Goal: Task Accomplishment & Management: Use online tool/utility

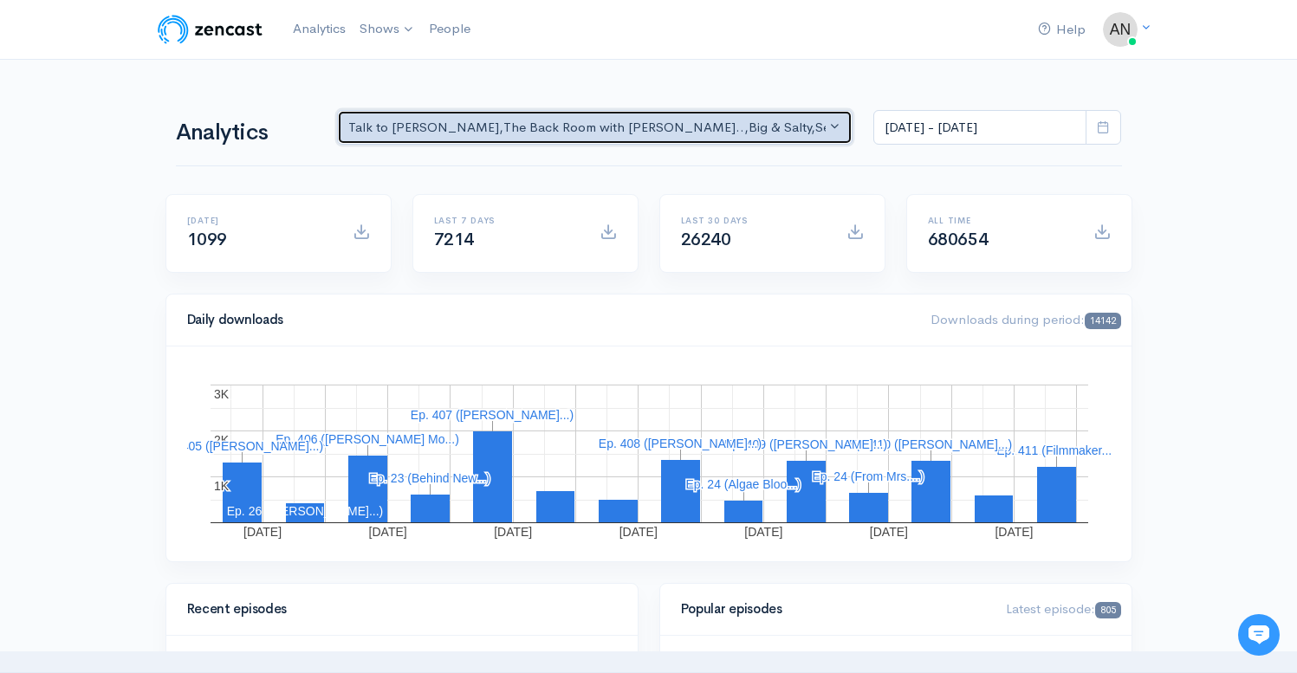
click at [694, 133] on div "Talk to [PERSON_NAME] , The Back Room with [PERSON_NAME].. , Big & Salty , Seri…" at bounding box center [587, 128] width 478 height 20
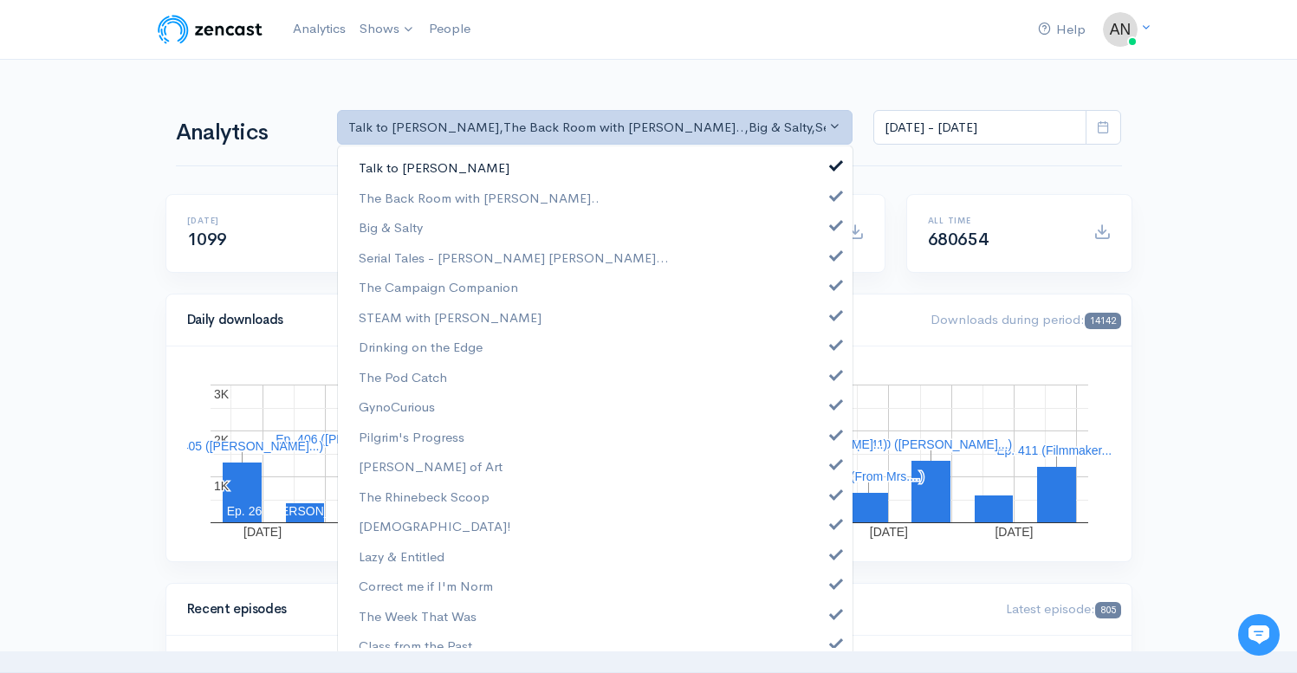
click at [827, 166] on link "Talk to [PERSON_NAME]" at bounding box center [595, 168] width 515 height 30
select select "10316"
click at [822, 230] on link "Big & Salty" at bounding box center [595, 227] width 515 height 30
click at [823, 263] on link "Serial Tales - [PERSON_NAME] [PERSON_NAME]..." at bounding box center [595, 258] width 515 height 30
click at [833, 289] on span at bounding box center [836, 282] width 7 height 13
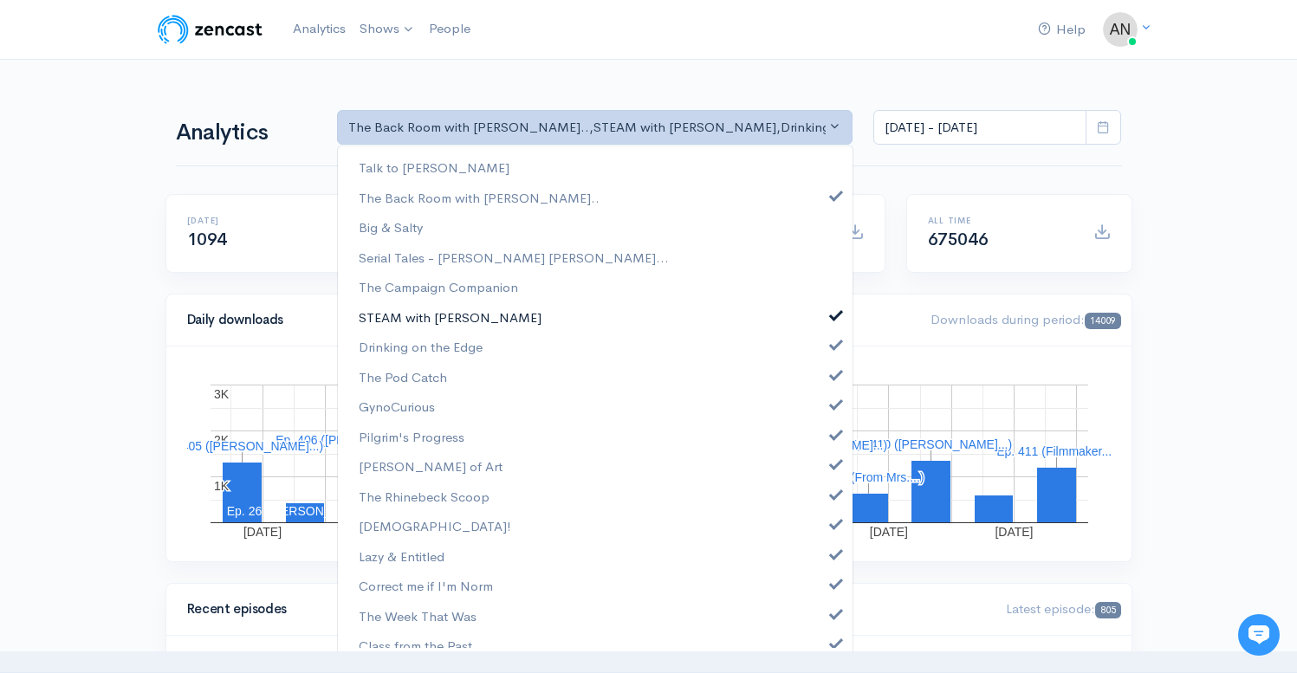
click at [833, 317] on span at bounding box center [836, 313] width 7 height 13
click at [833, 343] on span at bounding box center [836, 342] width 7 height 13
click at [822, 380] on link "The Pod Catch" at bounding box center [595, 377] width 515 height 30
click at [833, 405] on span at bounding box center [836, 402] width 7 height 13
click at [822, 450] on link "Pilgrim's Progress" at bounding box center [595, 437] width 515 height 30
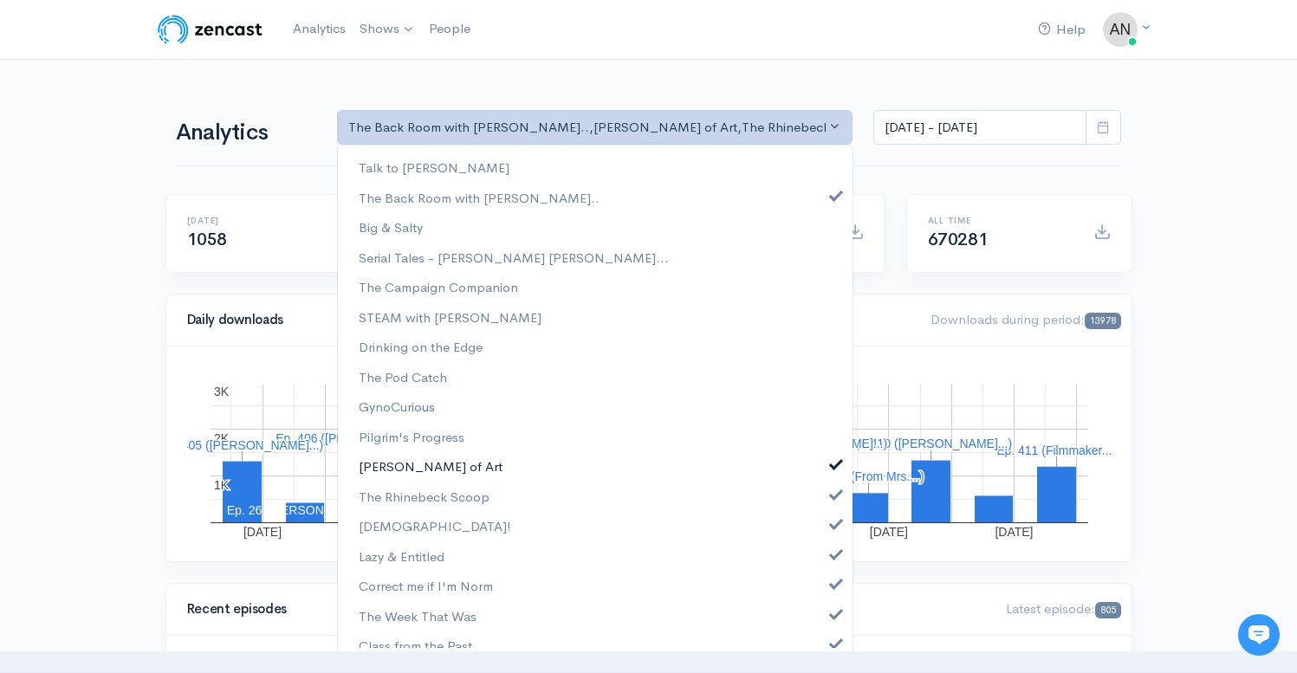
click at [833, 461] on span at bounding box center [836, 462] width 7 height 13
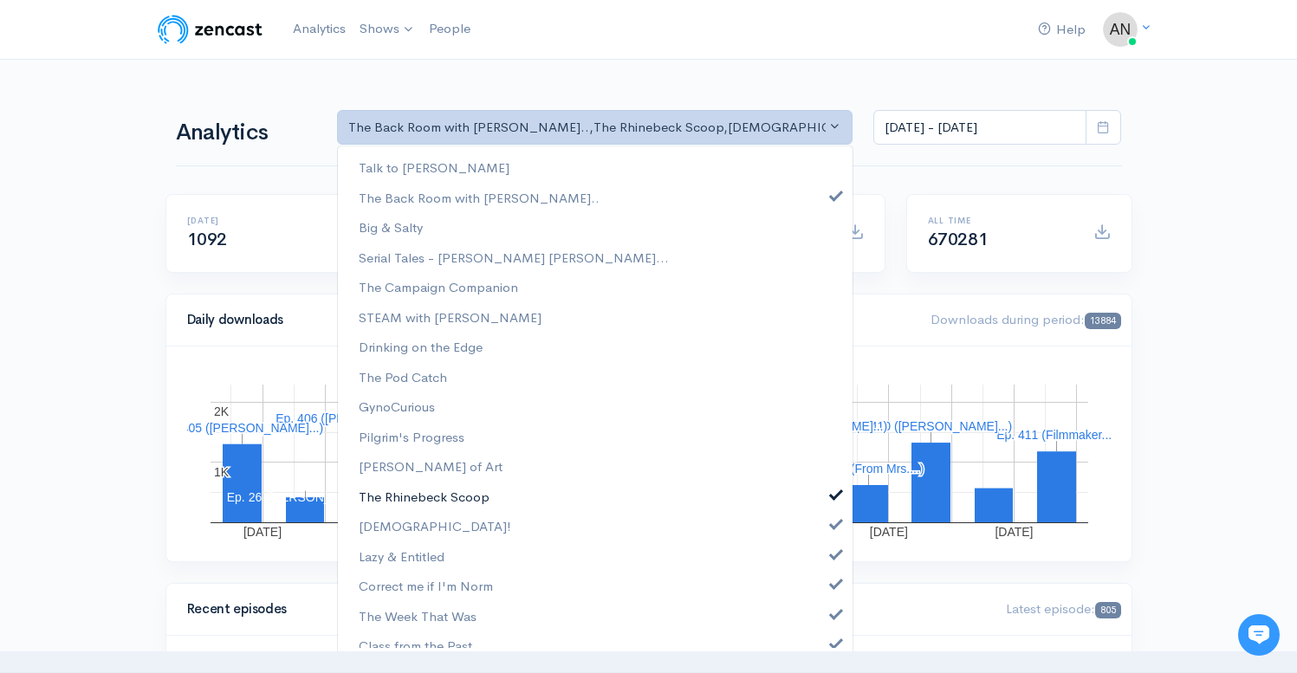
click at [833, 498] on span at bounding box center [836, 492] width 7 height 13
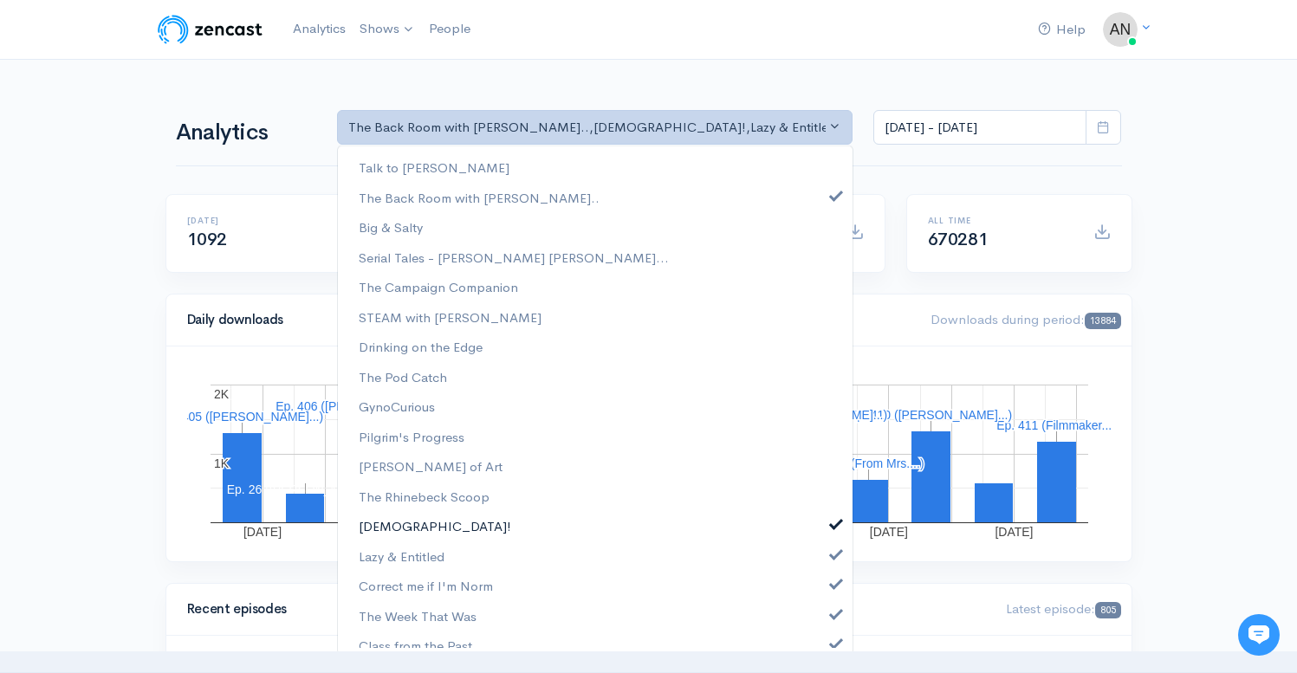
click at [833, 525] on span at bounding box center [836, 522] width 7 height 13
click at [823, 560] on link "Lazy & Entitled" at bounding box center [595, 557] width 515 height 30
click at [833, 587] on span at bounding box center [836, 581] width 7 height 13
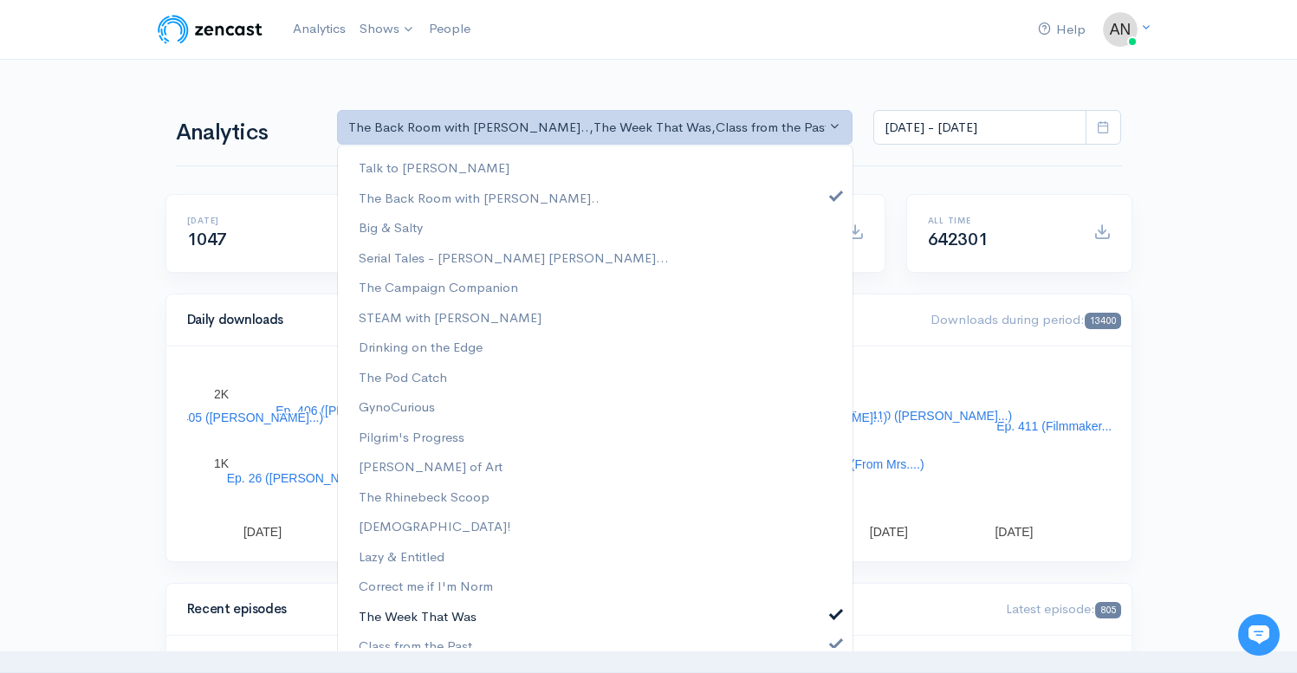
click at [833, 617] on span at bounding box center [836, 612] width 7 height 13
click at [833, 639] on span at bounding box center [836, 641] width 7 height 13
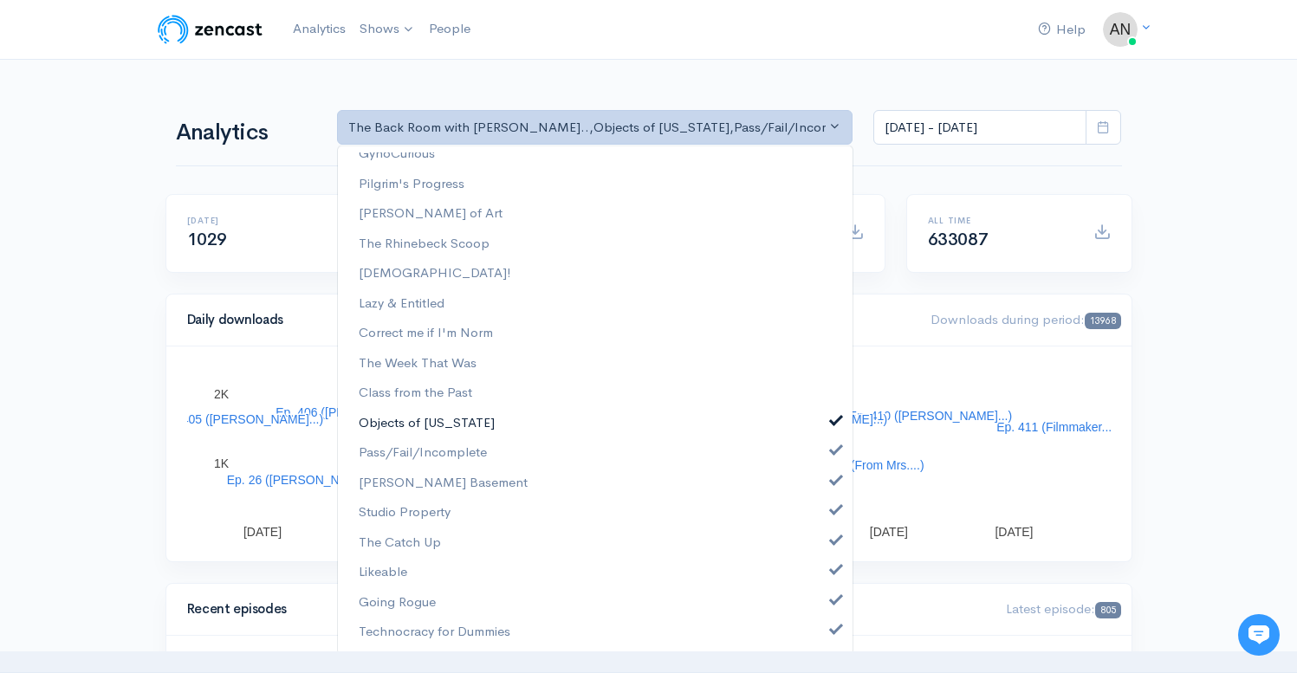
click at [833, 424] on span at bounding box center [836, 418] width 7 height 13
click at [833, 448] on span at bounding box center [836, 448] width 7 height 13
click at [833, 474] on span at bounding box center [836, 478] width 7 height 13
click at [833, 513] on span at bounding box center [836, 508] width 7 height 13
click at [833, 542] on span at bounding box center [836, 538] width 7 height 13
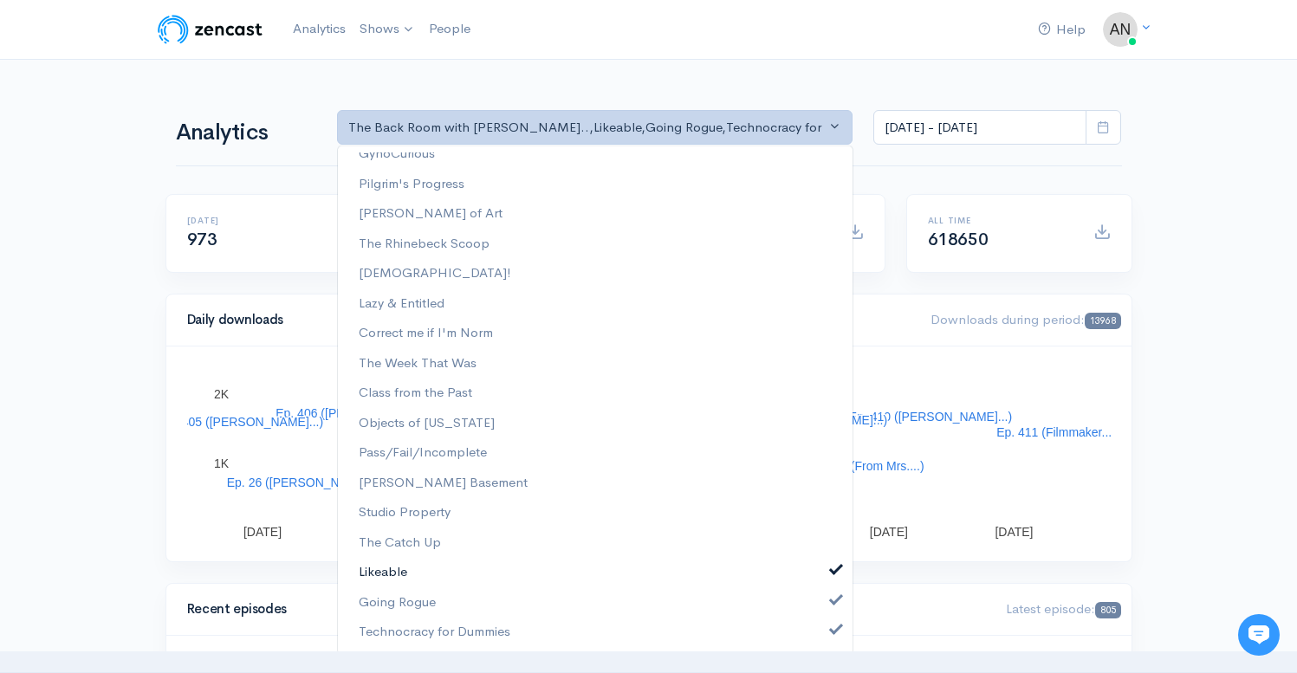
click at [824, 577] on link "Likeable" at bounding box center [595, 572] width 515 height 30
click at [823, 592] on link "Going Rogue" at bounding box center [595, 603] width 515 height 30
click at [833, 626] on span at bounding box center [836, 627] width 7 height 13
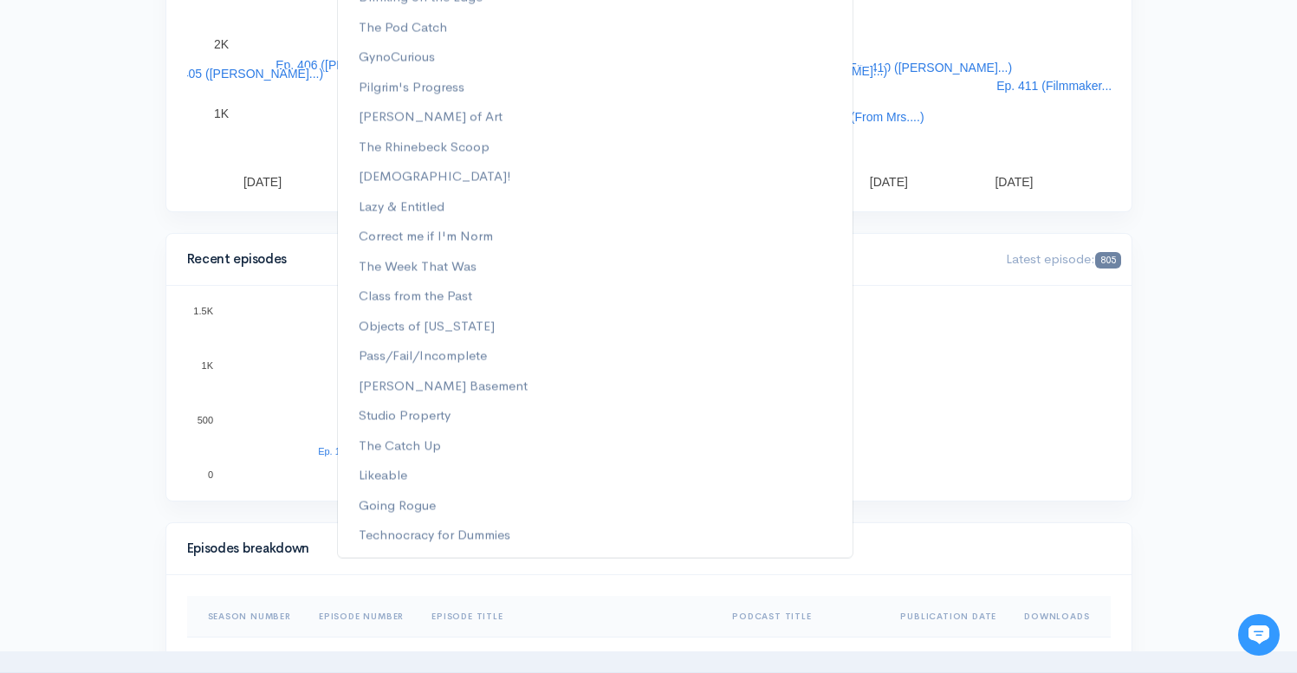
scroll to position [68, 0]
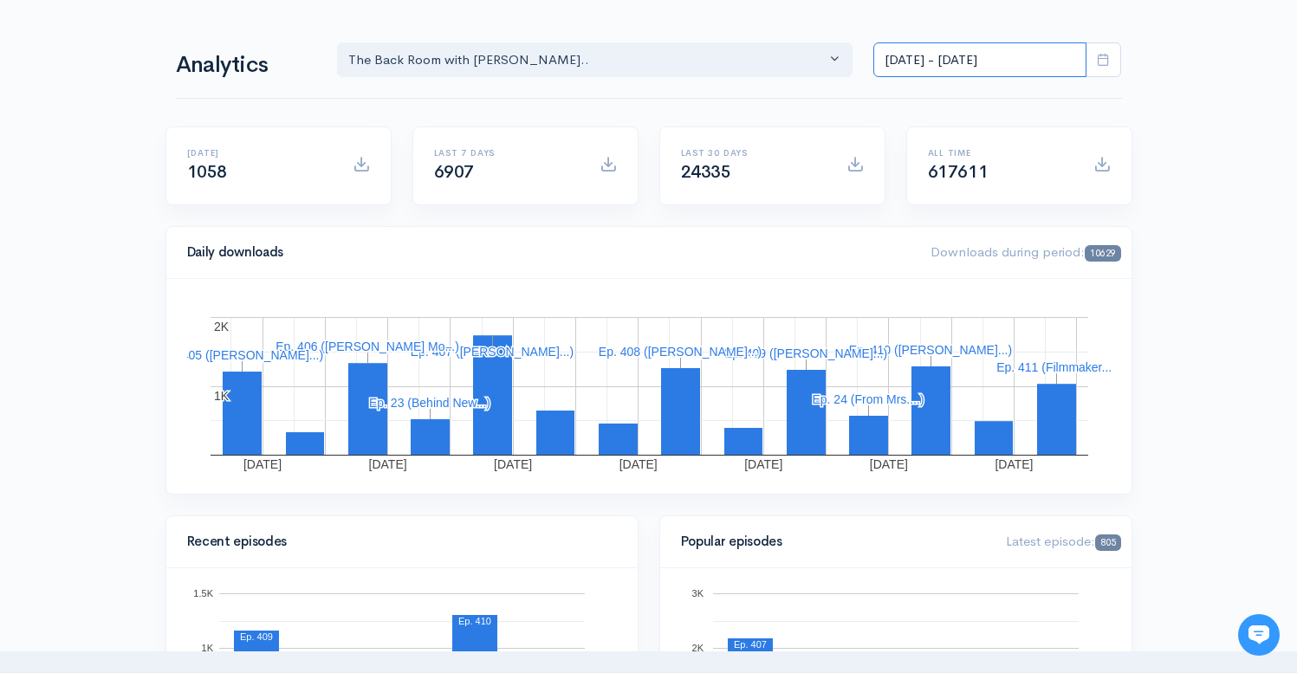
click at [960, 53] on input "[DATE] - [DATE]" at bounding box center [979, 60] width 213 height 36
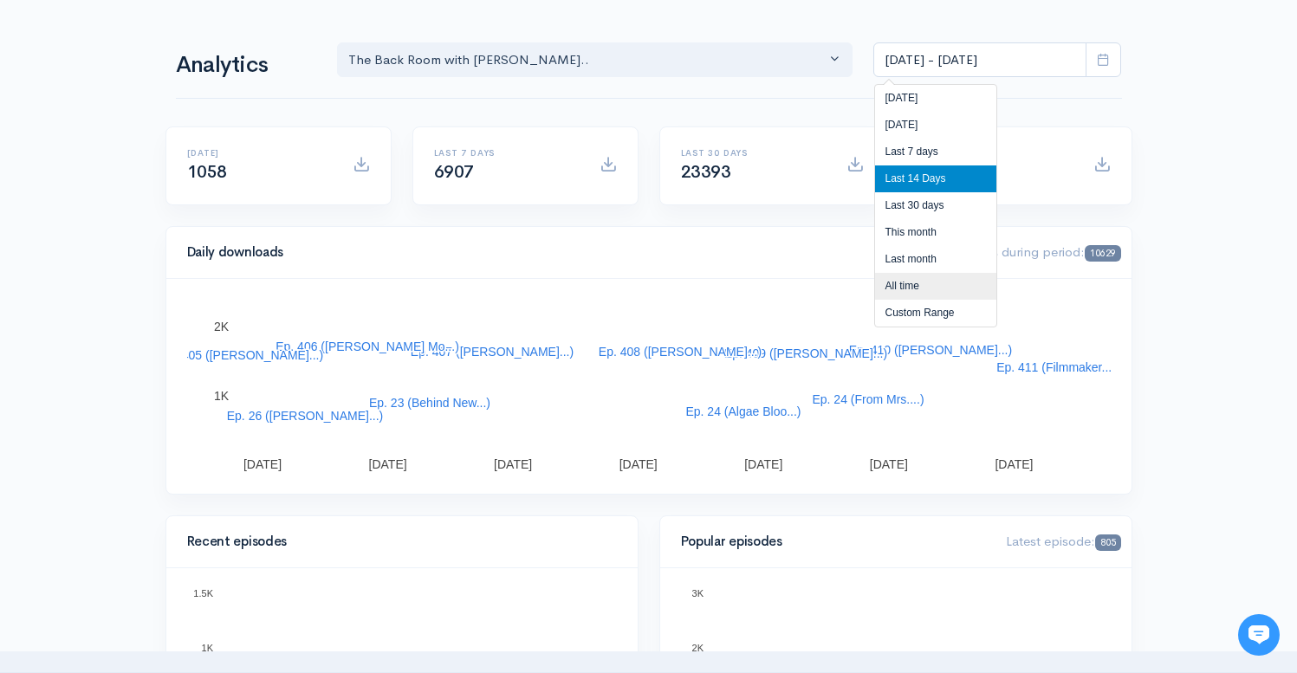
click at [899, 289] on li "All time" at bounding box center [935, 286] width 121 height 27
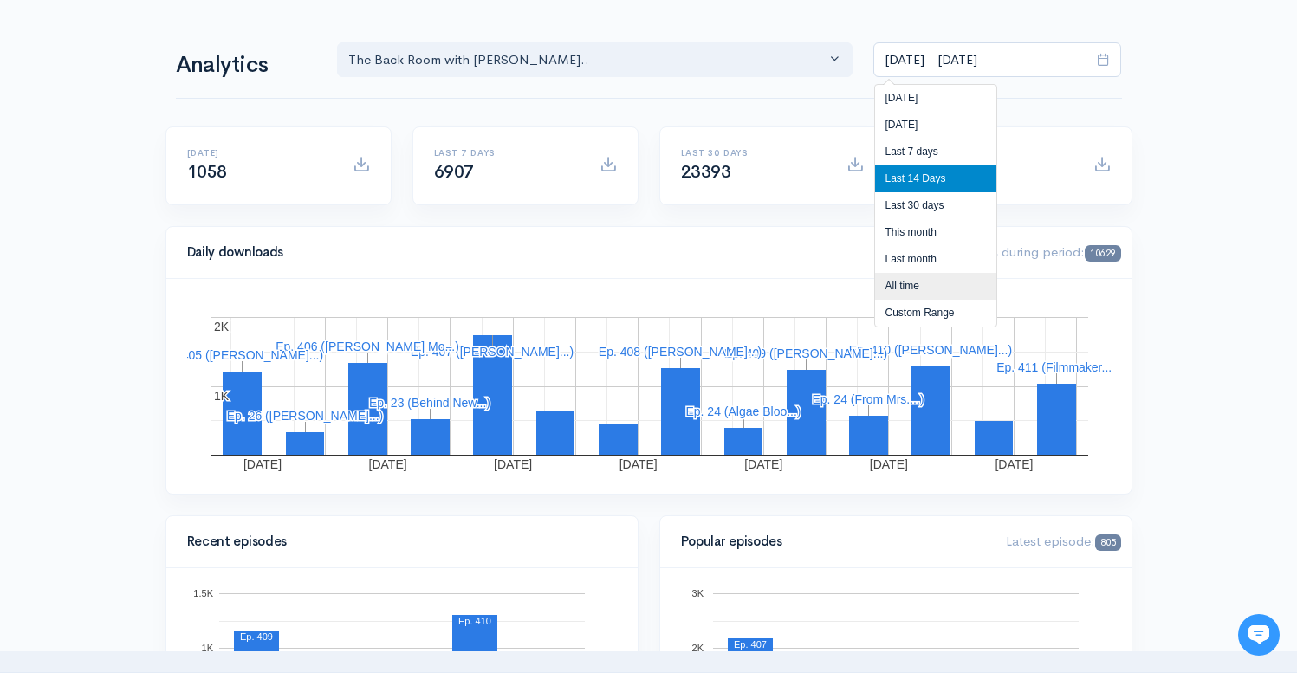
type input "[DATE] - [DATE]"
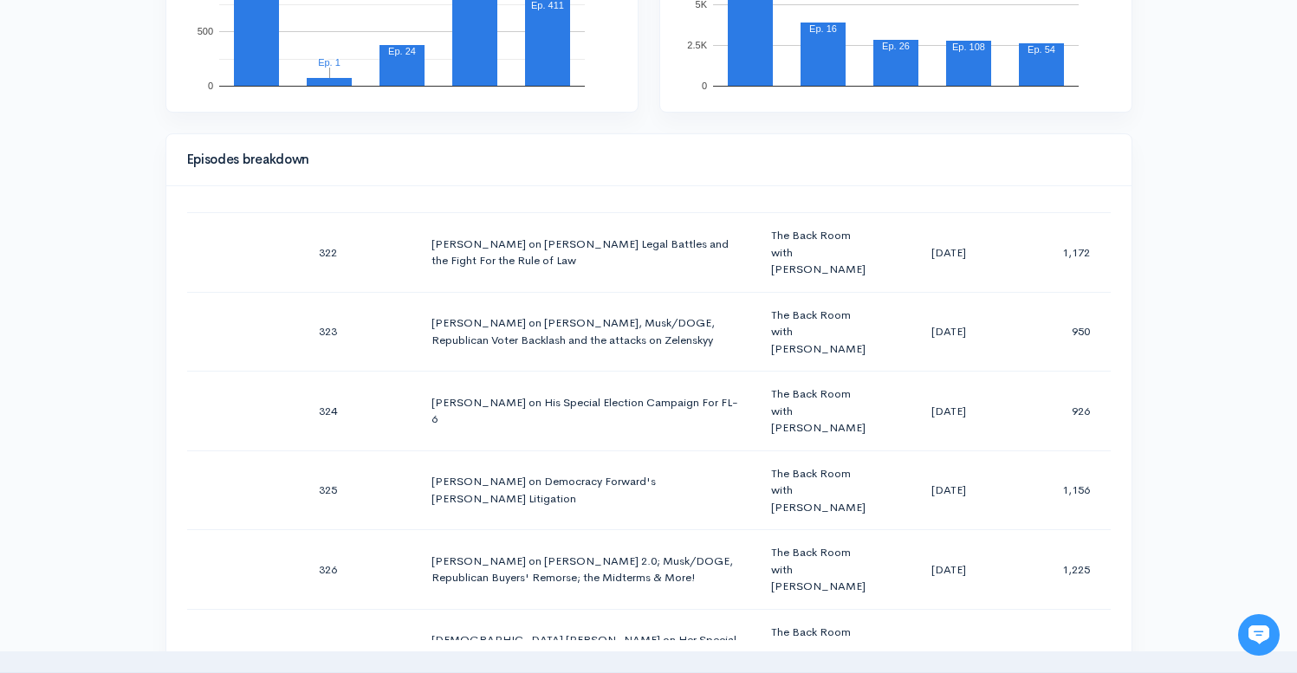
scroll to position [743, 0]
